Goal: Information Seeking & Learning: Learn about a topic

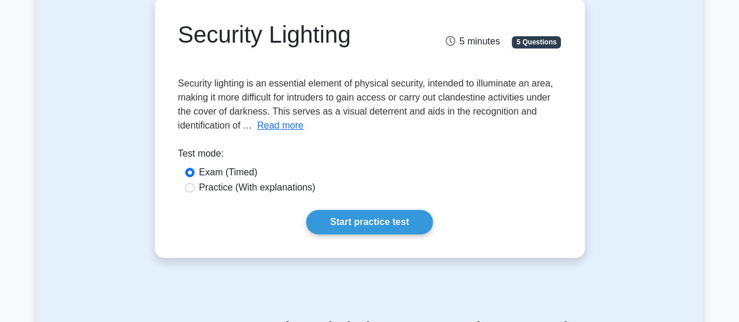
scroll to position [58, 0]
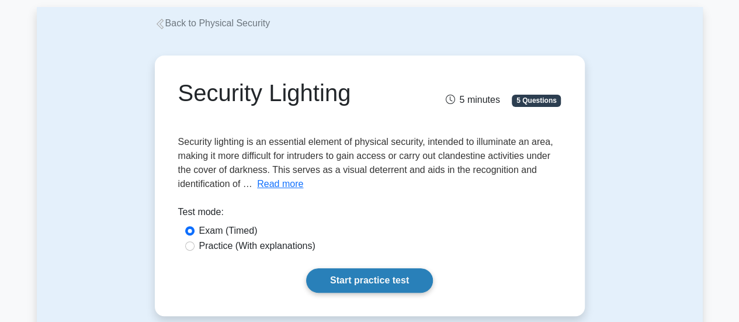
click at [363, 283] on link "Start practice test" at bounding box center [369, 280] width 127 height 25
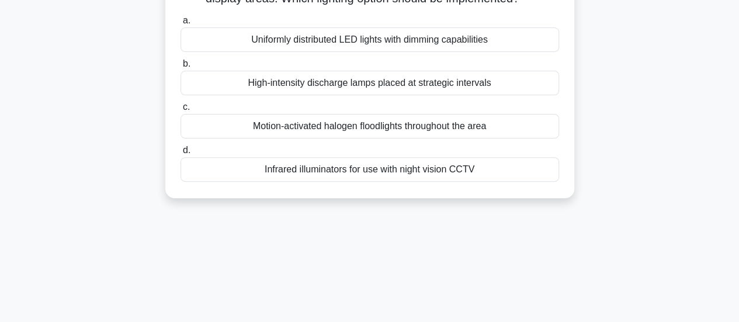
scroll to position [117, 0]
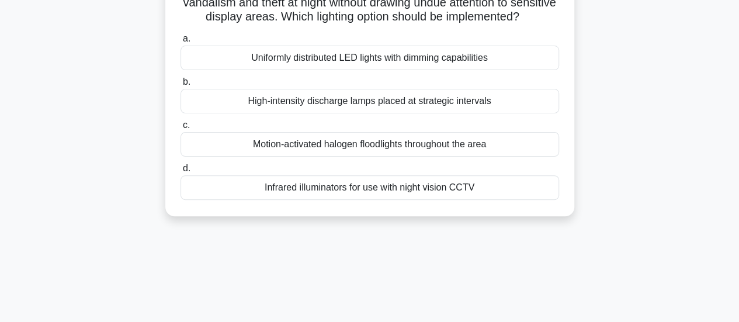
click at [398, 200] on div "Infrared illuminators for use with night vision CCTV" at bounding box center [370, 187] width 379 height 25
click at [181, 172] on input "d. Infrared illuminators for use with night vision CCTV" at bounding box center [181, 169] width 0 height 8
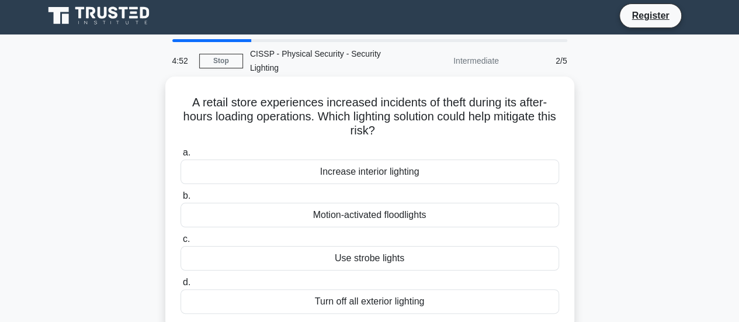
scroll to position [0, 0]
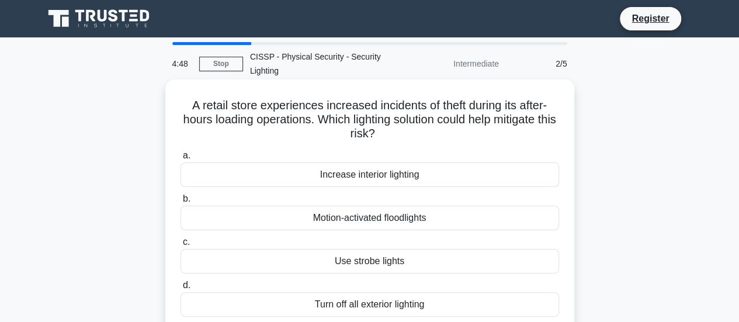
click at [445, 176] on div "Increase interior lighting" at bounding box center [370, 174] width 379 height 25
click at [181, 159] on input "a. Increase interior lighting" at bounding box center [181, 156] width 0 height 8
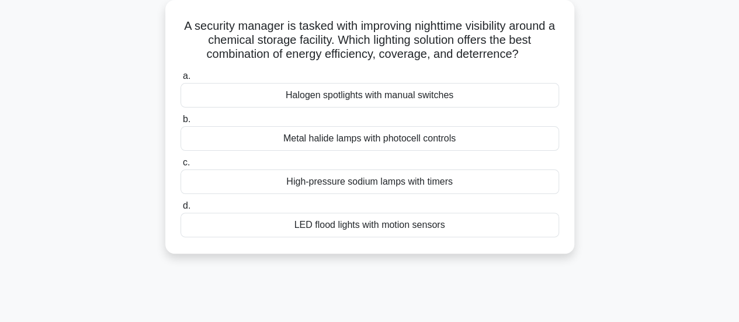
scroll to position [58, 0]
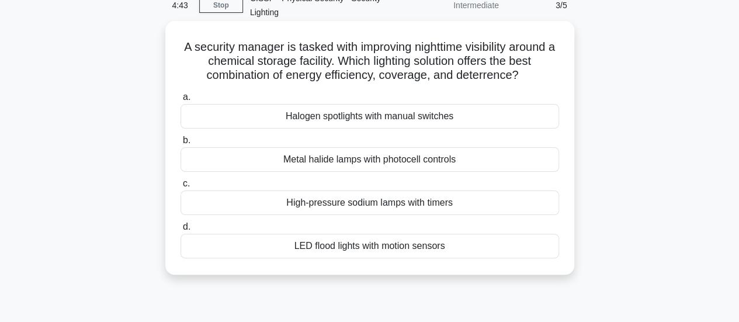
click at [450, 168] on div "Metal halide lamps with photocell controls" at bounding box center [370, 159] width 379 height 25
click at [181, 144] on input "b. Metal halide lamps with photocell controls" at bounding box center [181, 141] width 0 height 8
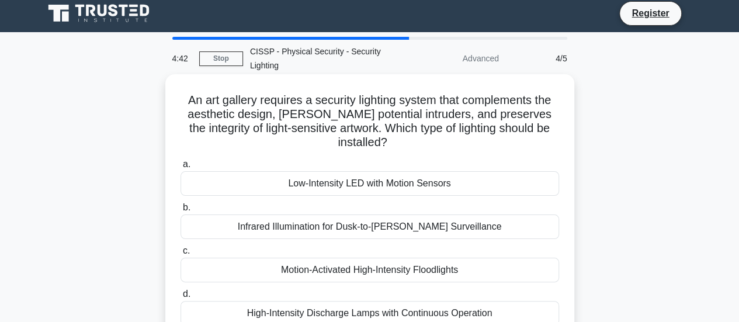
scroll to position [0, 0]
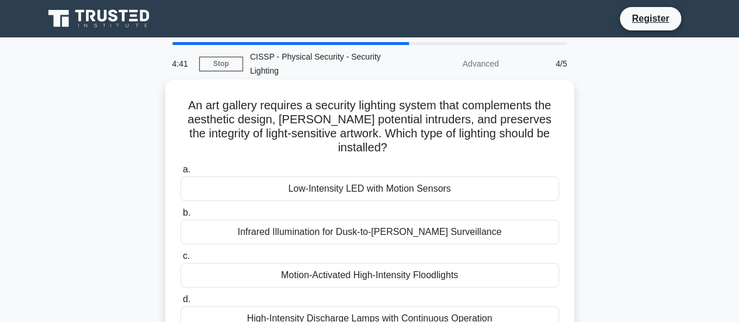
click at [414, 231] on div "Infrared Illumination for Dusk-to-Dawn Surveillance" at bounding box center [370, 232] width 379 height 25
click at [181, 217] on input "b. Infrared Illumination for Dusk-to-Dawn Surveillance" at bounding box center [181, 213] width 0 height 8
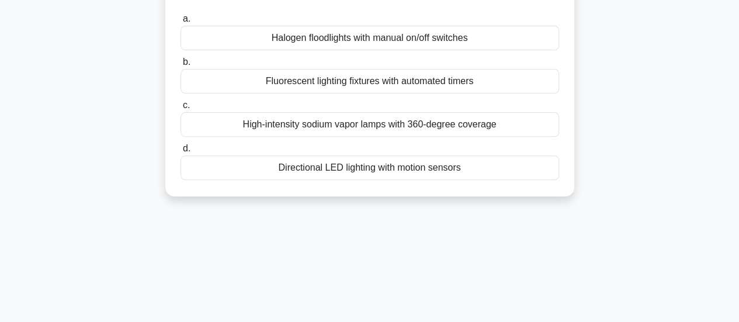
scroll to position [175, 0]
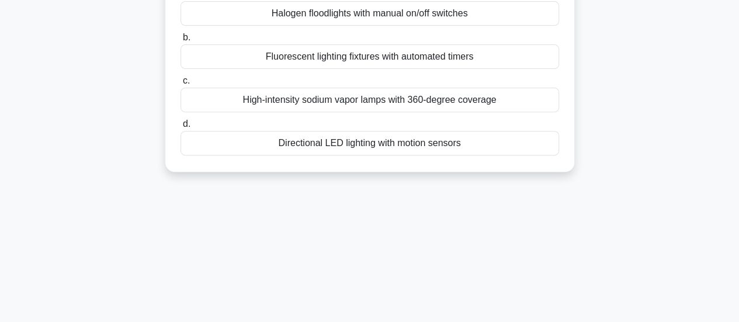
click at [381, 98] on div "High-intensity sodium vapor lamps with 360-degree coverage" at bounding box center [370, 100] width 379 height 25
click at [181, 85] on input "c. High-intensity sodium vapor lamps with 360-degree coverage" at bounding box center [181, 81] width 0 height 8
